Goal: Information Seeking & Learning: Learn about a topic

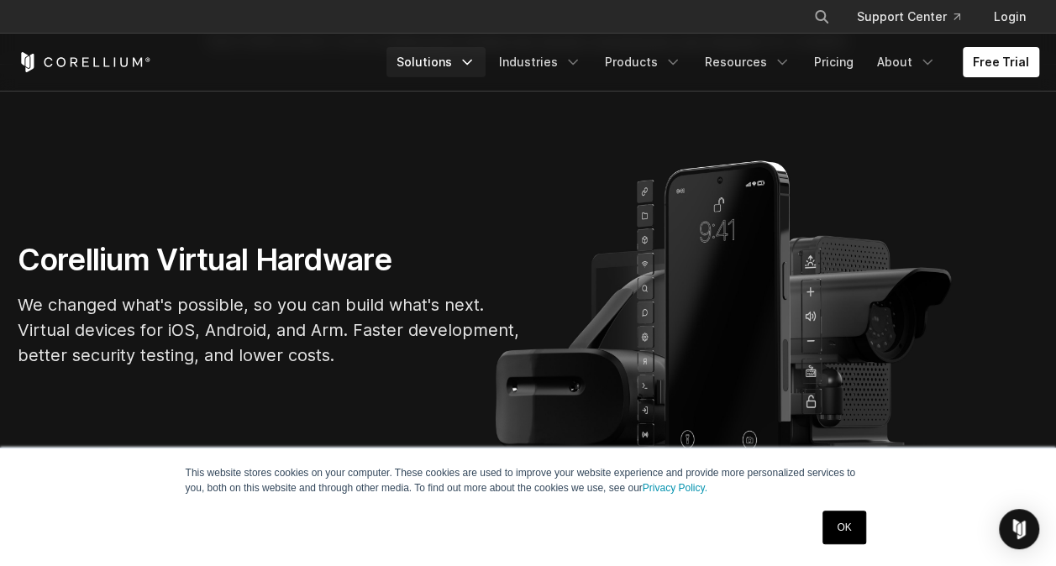
click at [474, 62] on icon "Navigation Menu" at bounding box center [467, 62] width 17 height 17
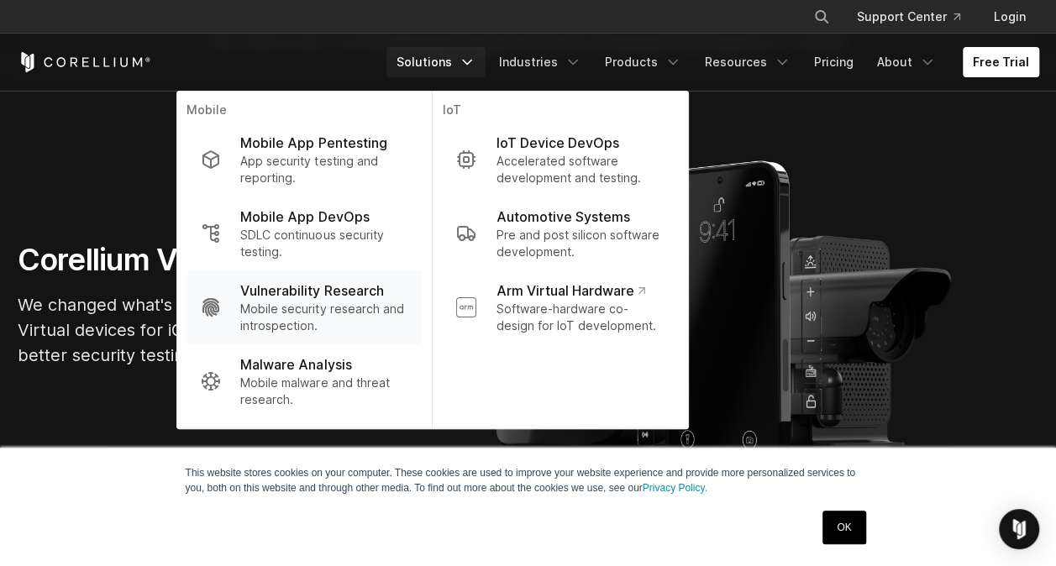
click at [341, 291] on p "Vulnerability Research" at bounding box center [311, 291] width 143 height 20
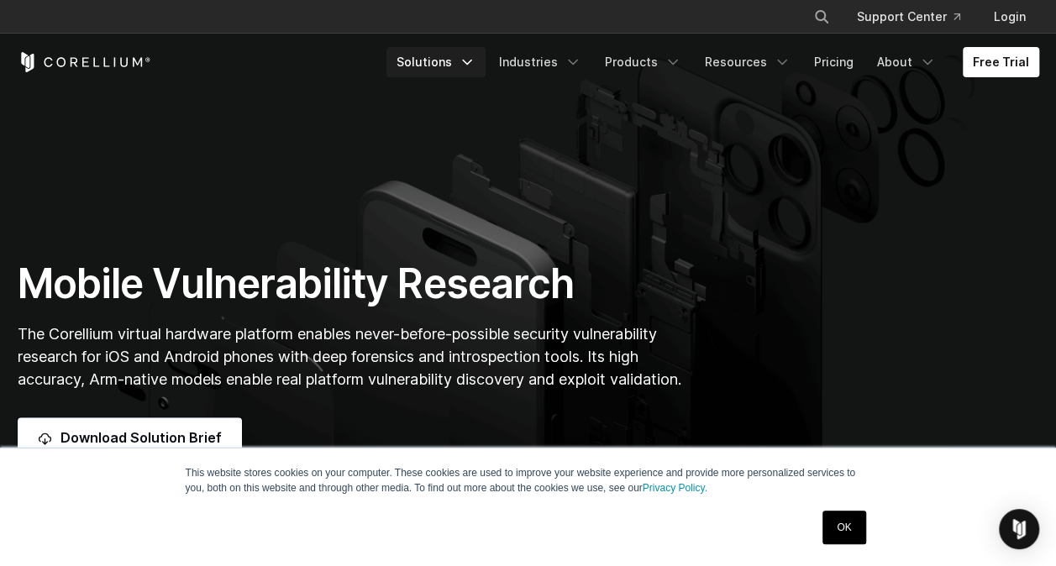
click at [476, 64] on icon "Navigation Menu" at bounding box center [467, 62] width 17 height 17
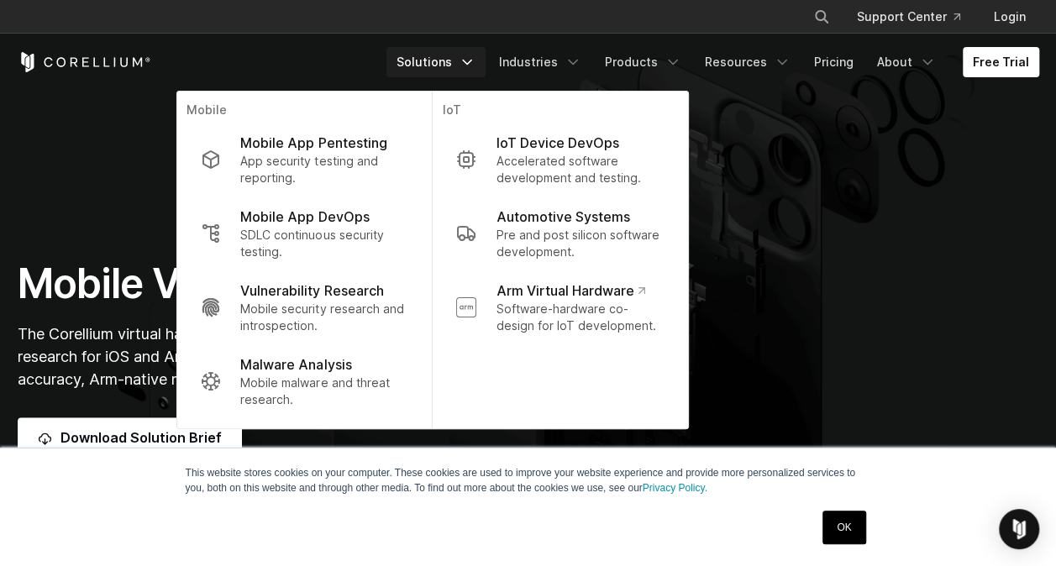
click at [814, 373] on div "Mobile Vulnerability Research The Corellium virtual hardware platform enables n…" at bounding box center [529, 358] width 1056 height 199
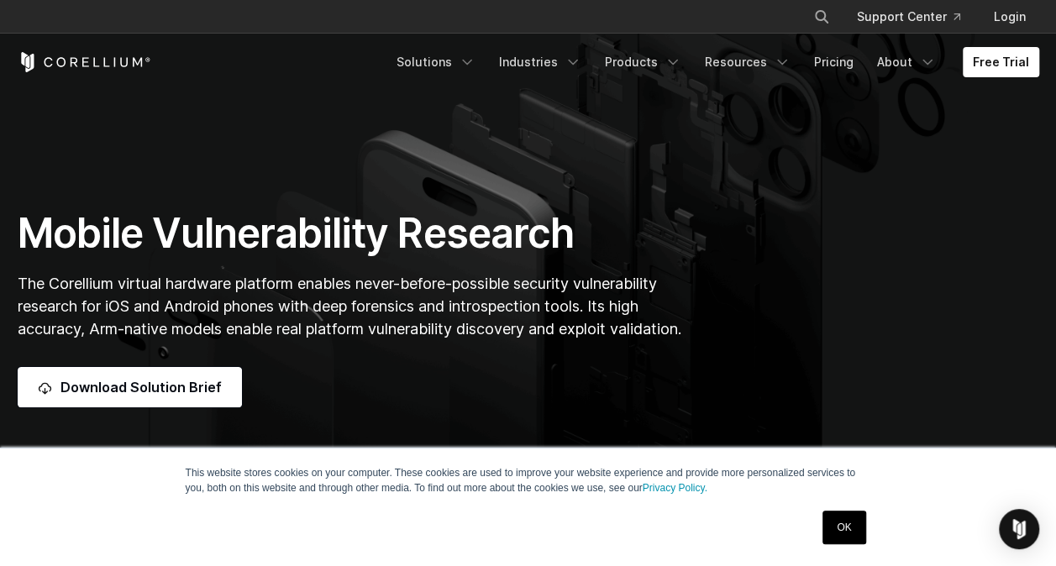
scroll to position [54, 0]
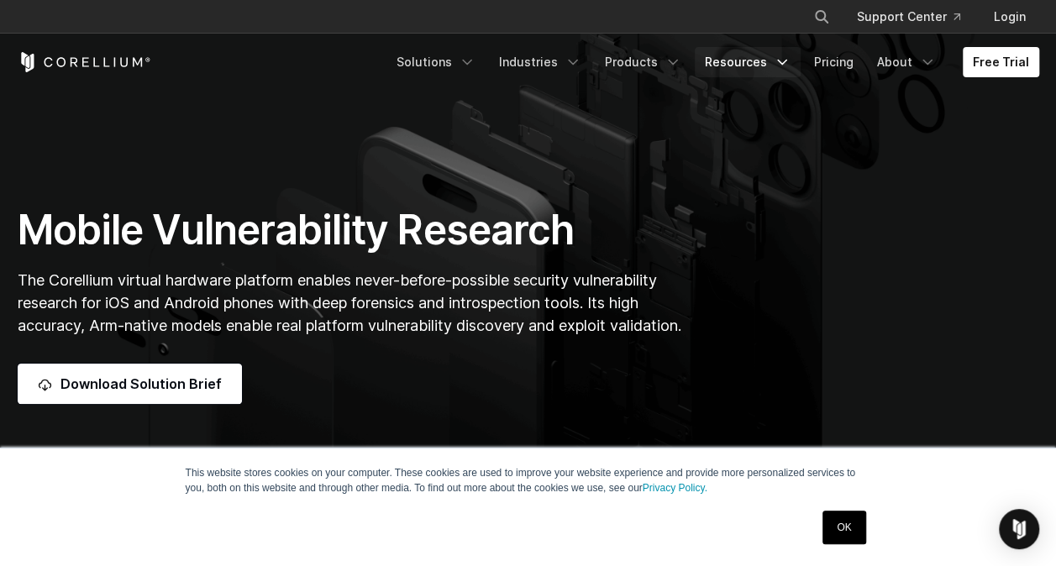
click at [787, 57] on icon "Navigation Menu" at bounding box center [782, 62] width 17 height 17
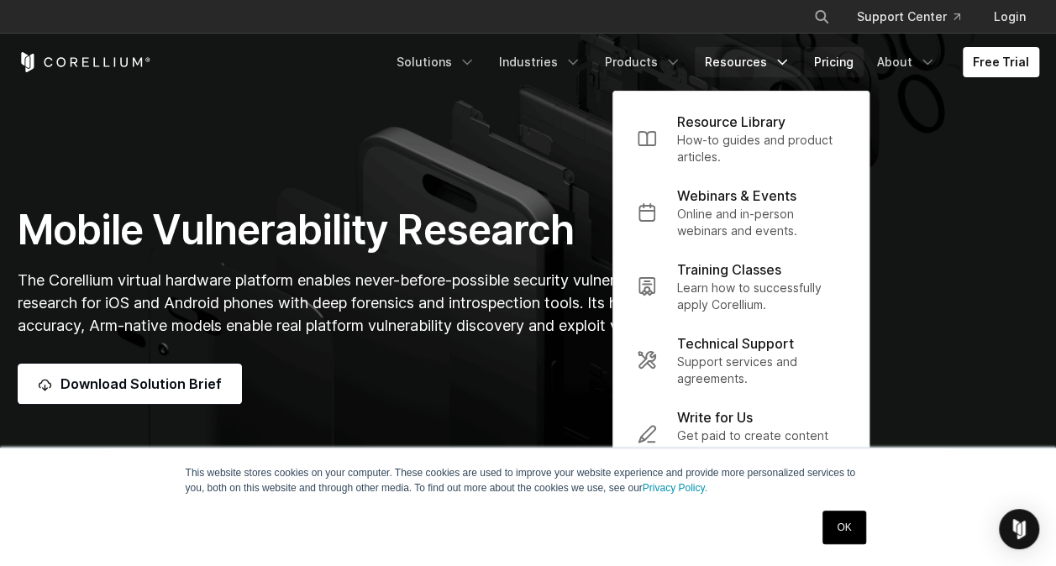
click at [860, 62] on link "Pricing" at bounding box center [834, 62] width 60 height 30
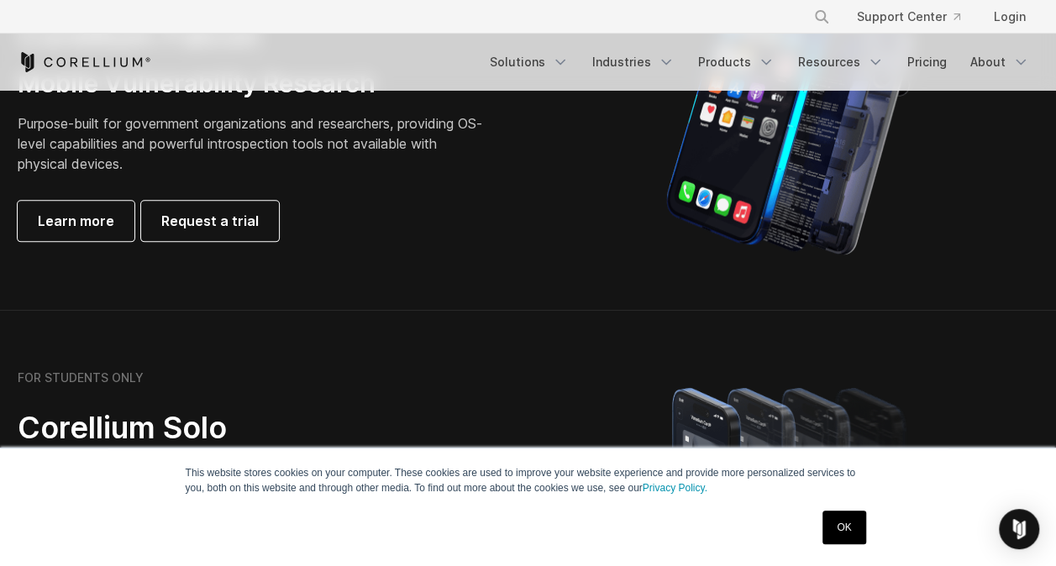
scroll to position [928, 0]
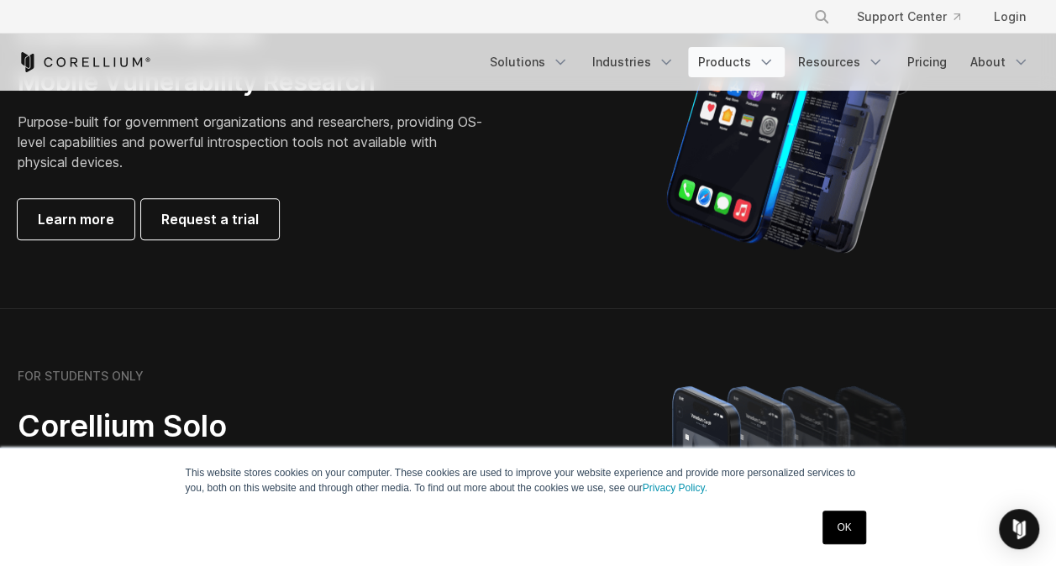
click at [757, 58] on link "Products" at bounding box center [736, 62] width 97 height 30
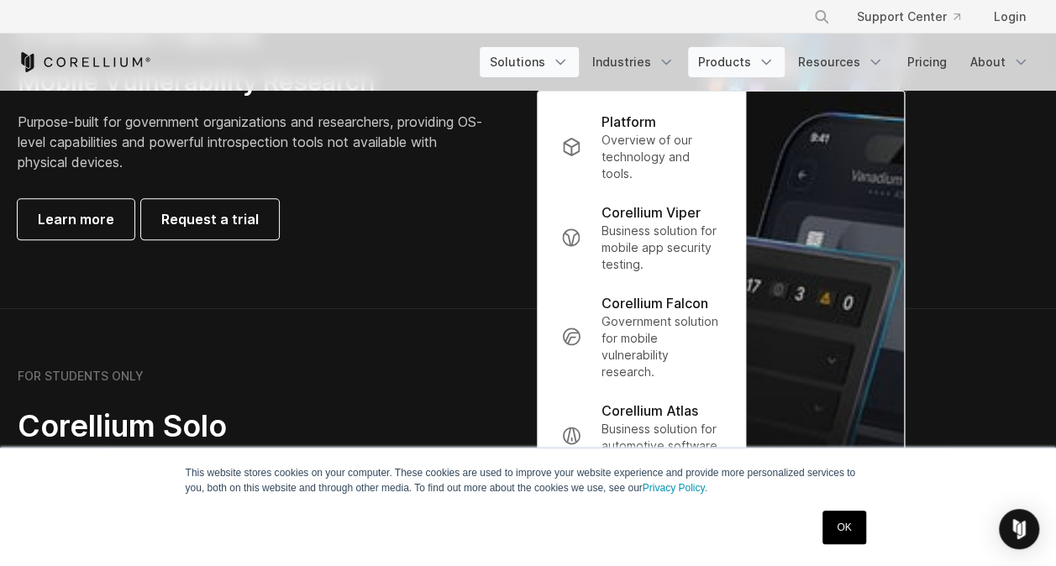
click at [554, 61] on link "Solutions" at bounding box center [529, 62] width 99 height 30
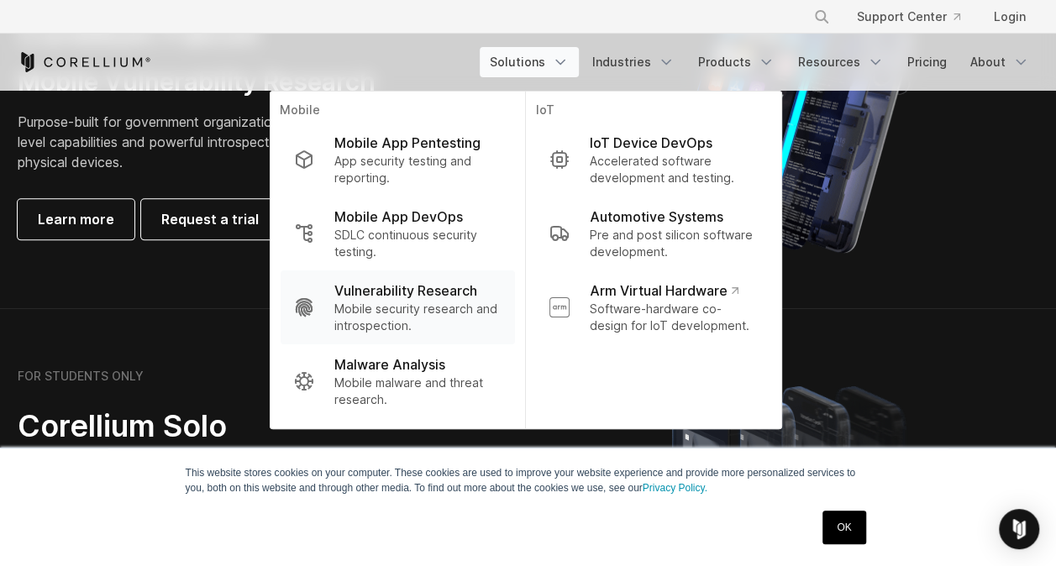
click at [415, 301] on p "Mobile security research and introspection." at bounding box center [417, 318] width 167 height 34
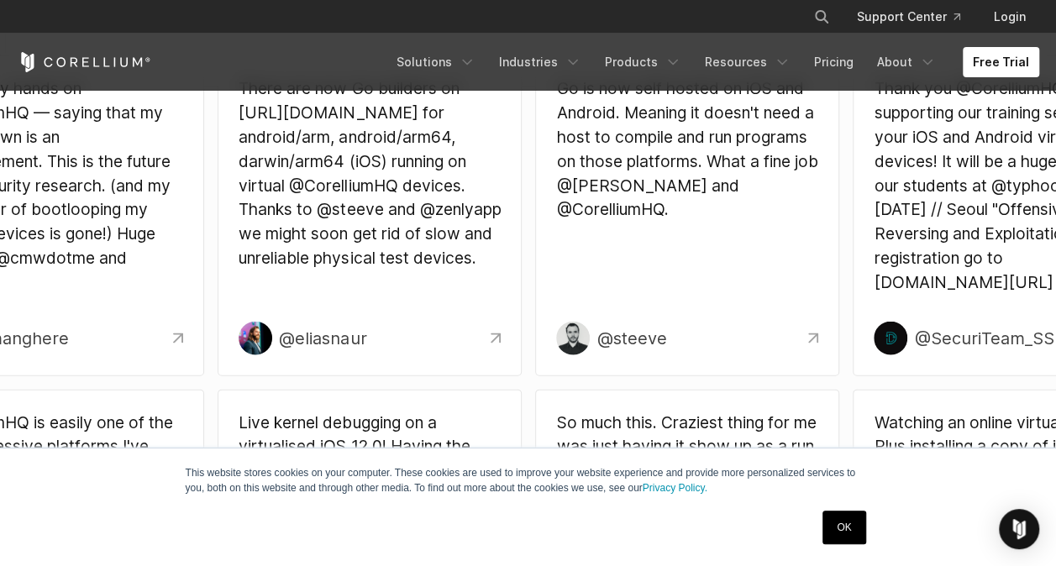
scroll to position [4807, 0]
